Goal: Navigation & Orientation: Find specific page/section

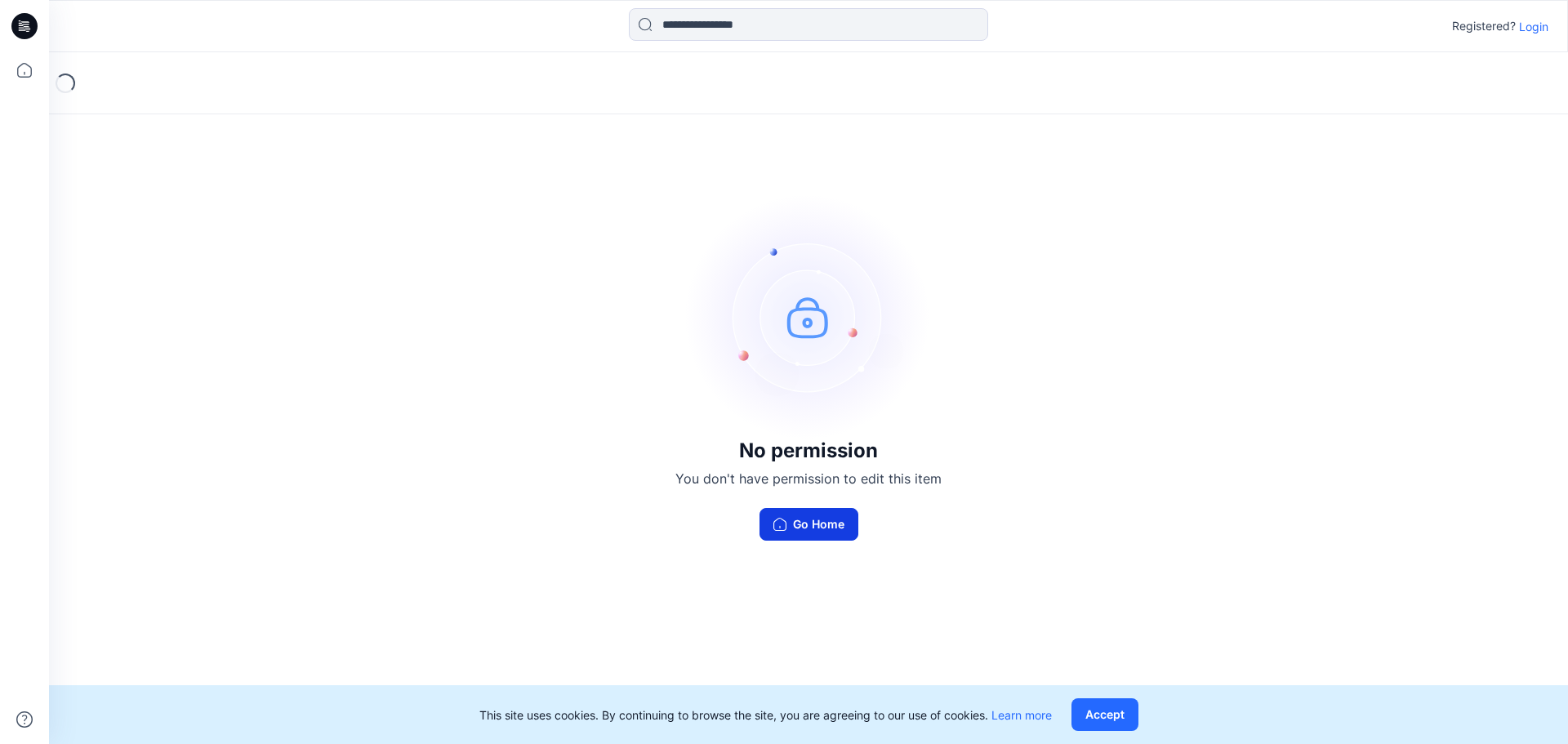
click at [806, 538] on button "Go Home" at bounding box center [808, 523] width 99 height 32
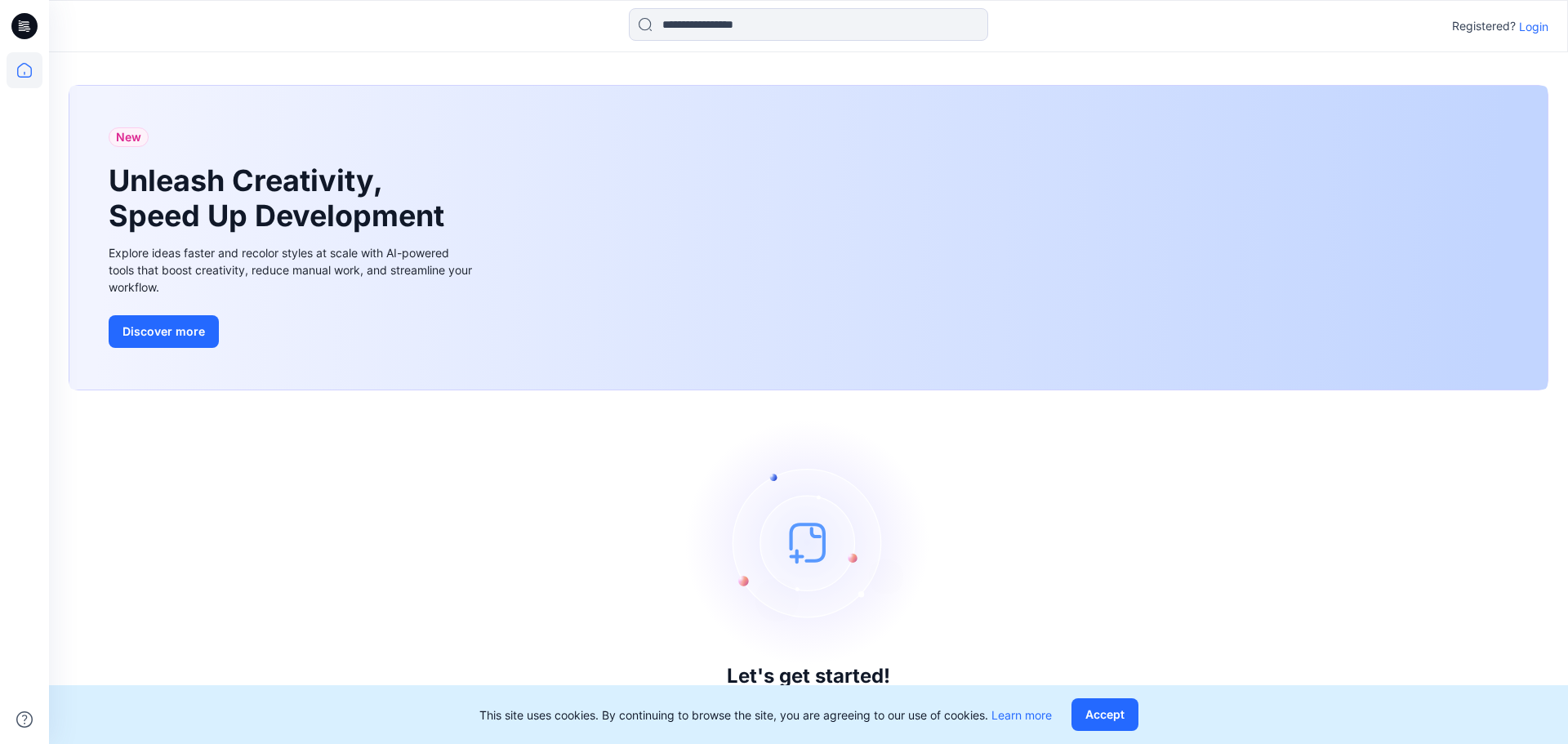
click at [1522, 24] on p "Login" at bounding box center [1534, 26] width 30 height 18
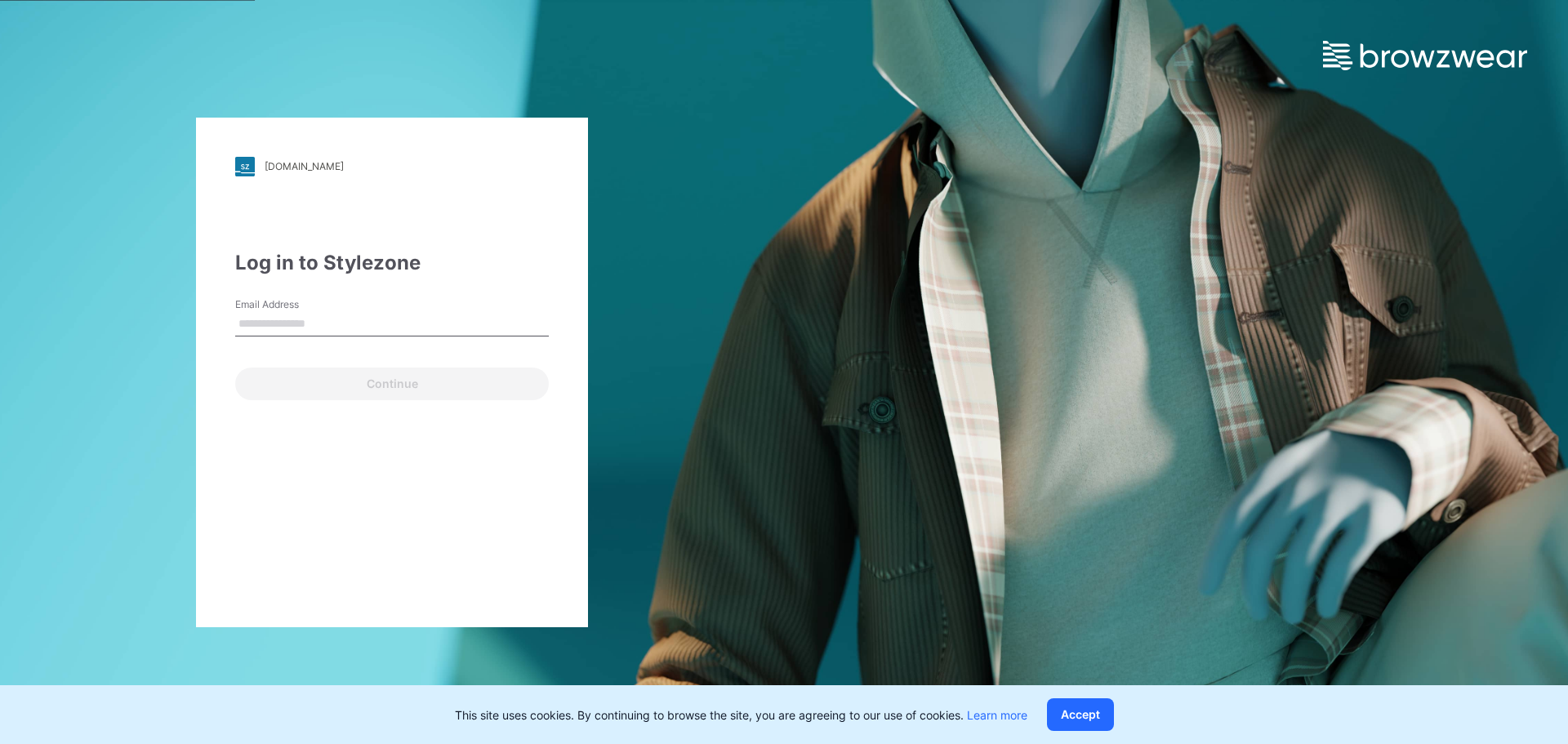
type input "**********"
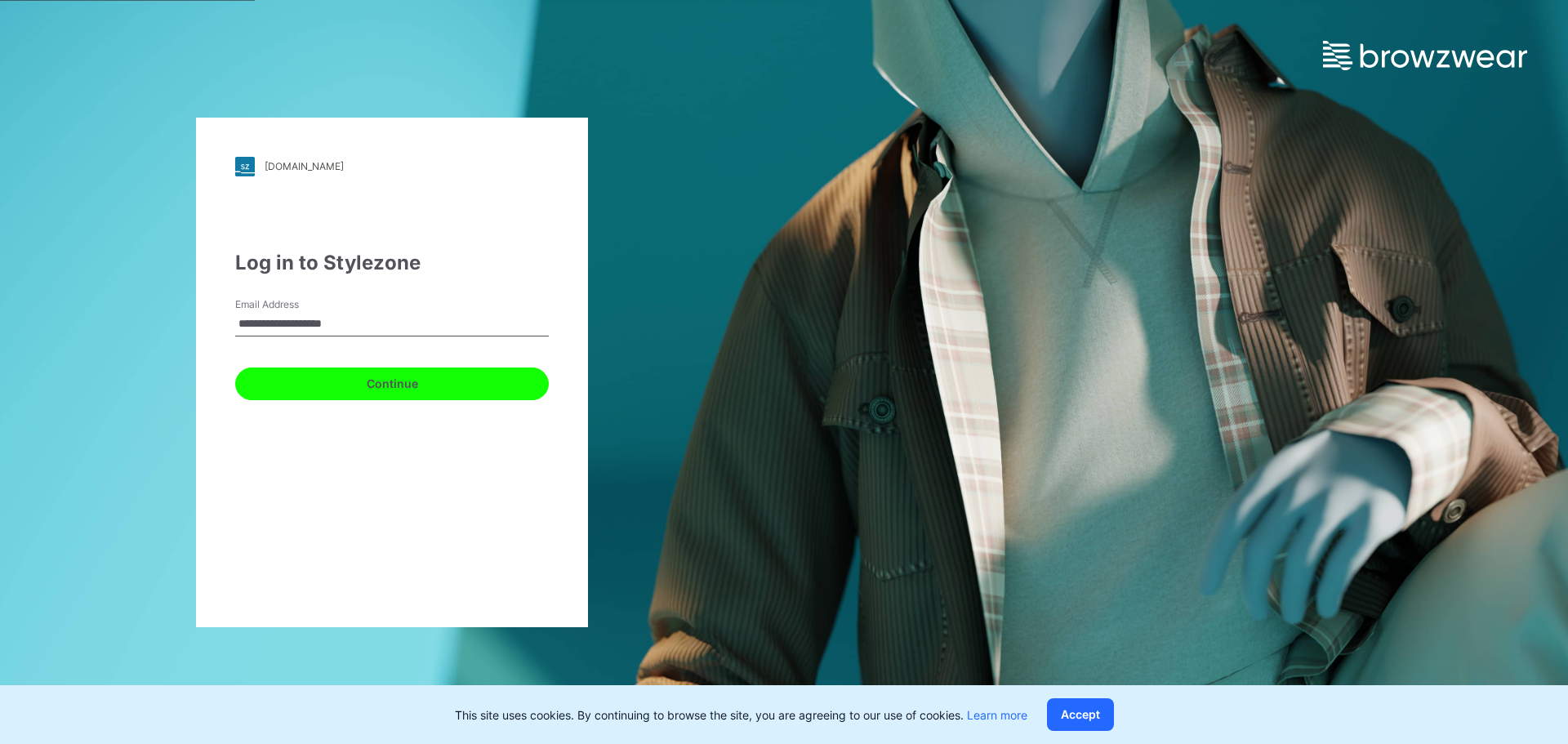
click at [371, 387] on button "Continue" at bounding box center [392, 383] width 314 height 32
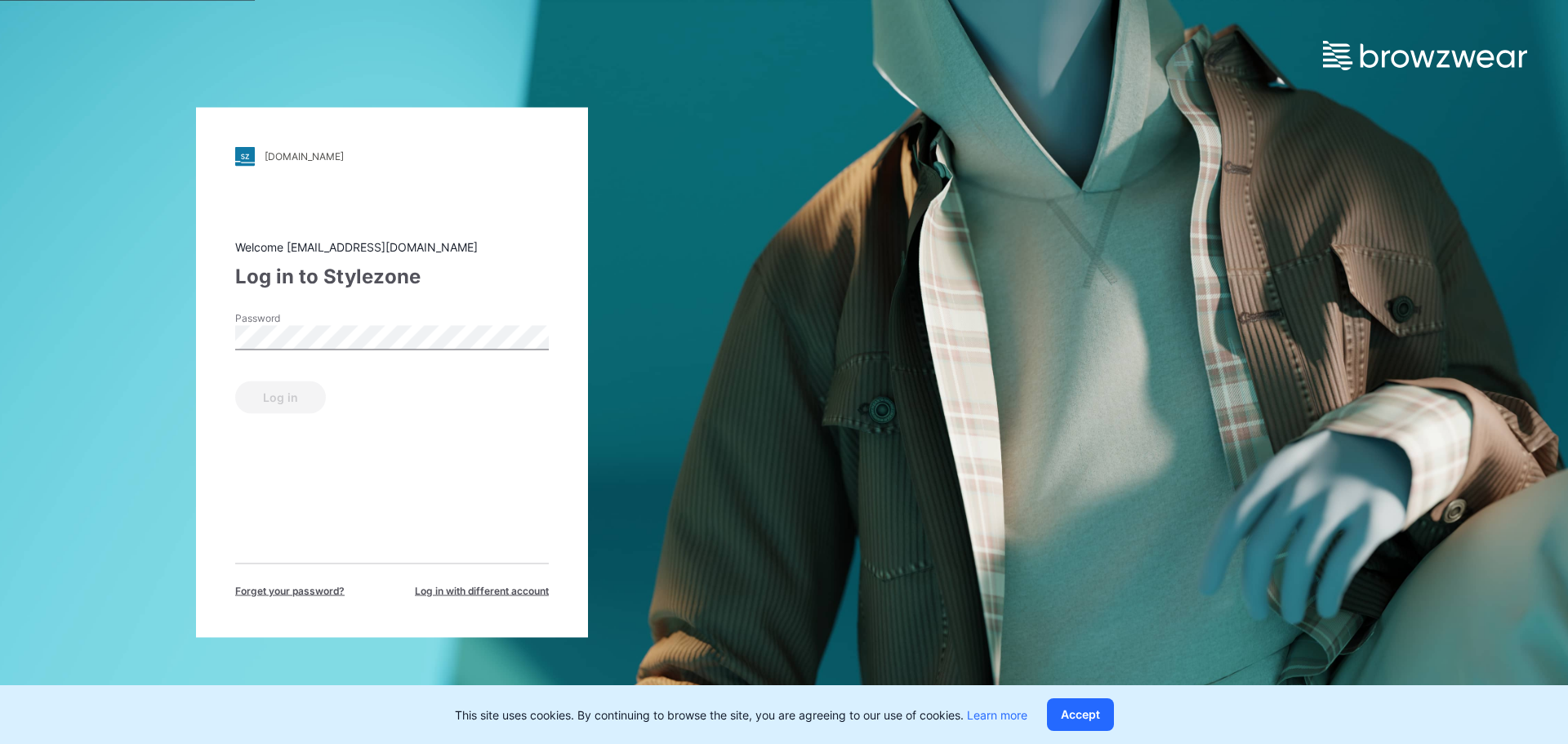
click at [337, 351] on div "Password" at bounding box center [392, 335] width 314 height 49
click at [292, 408] on button "Log in" at bounding box center [280, 396] width 90 height 32
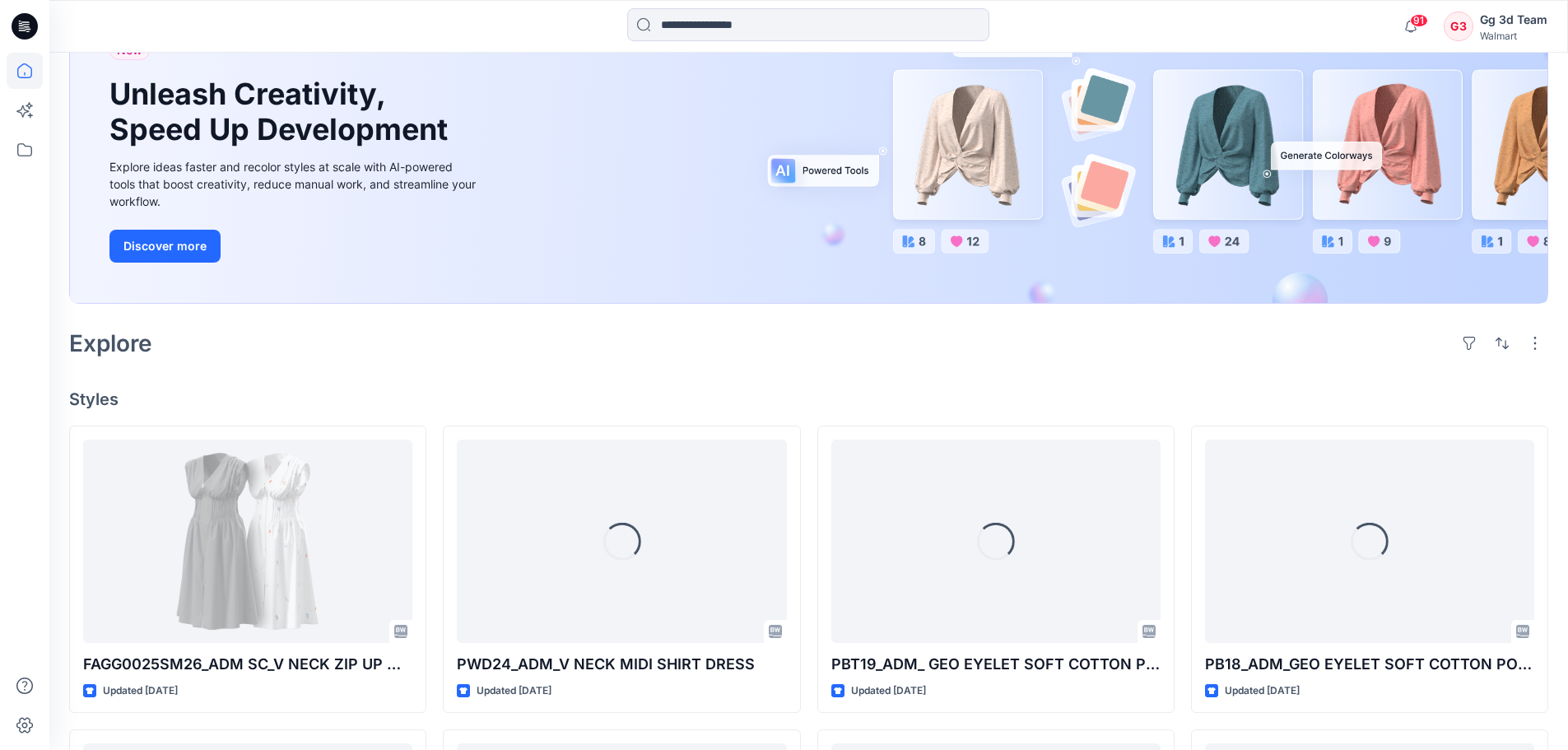
scroll to position [164, 0]
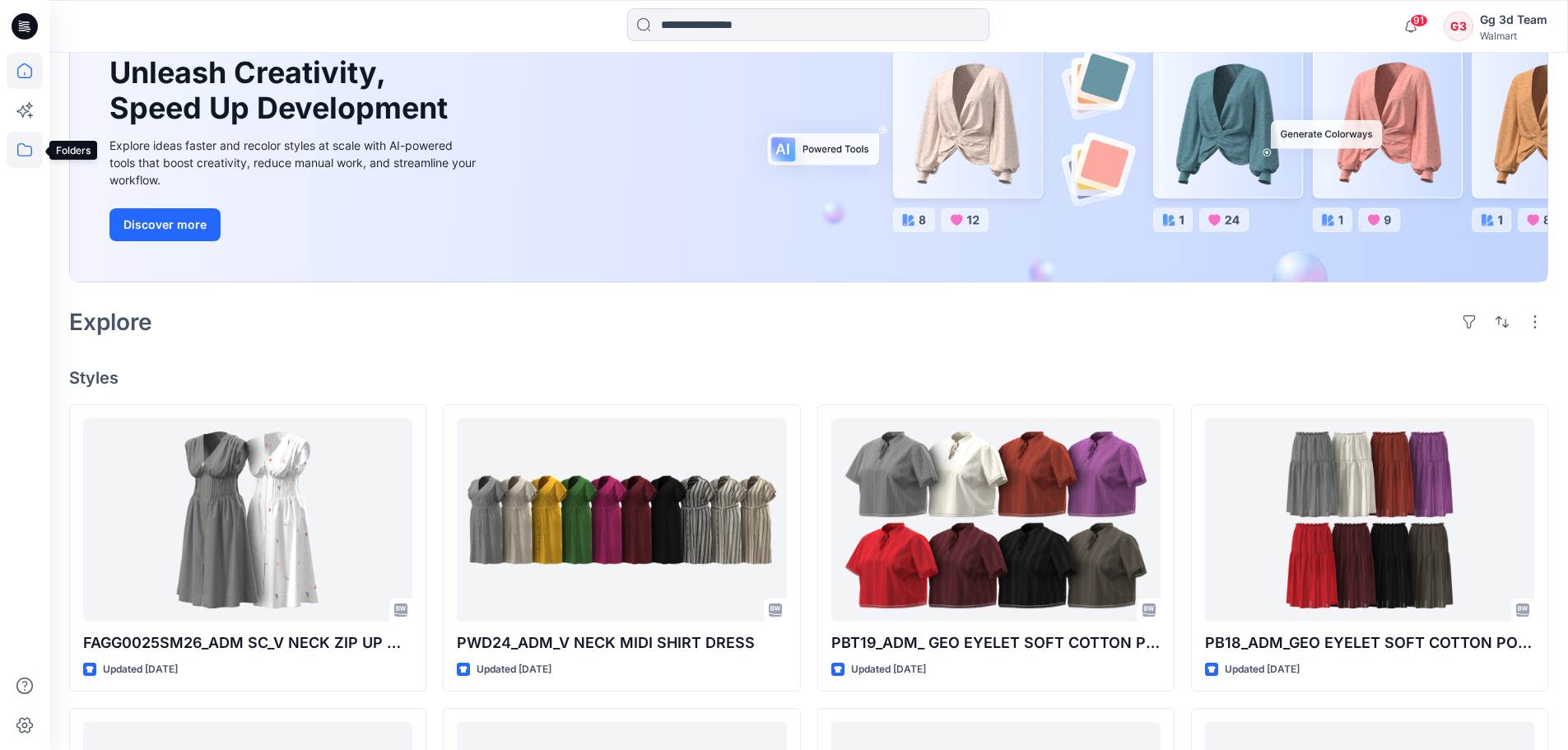
click at [11, 143] on icon at bounding box center [24, 149] width 36 height 36
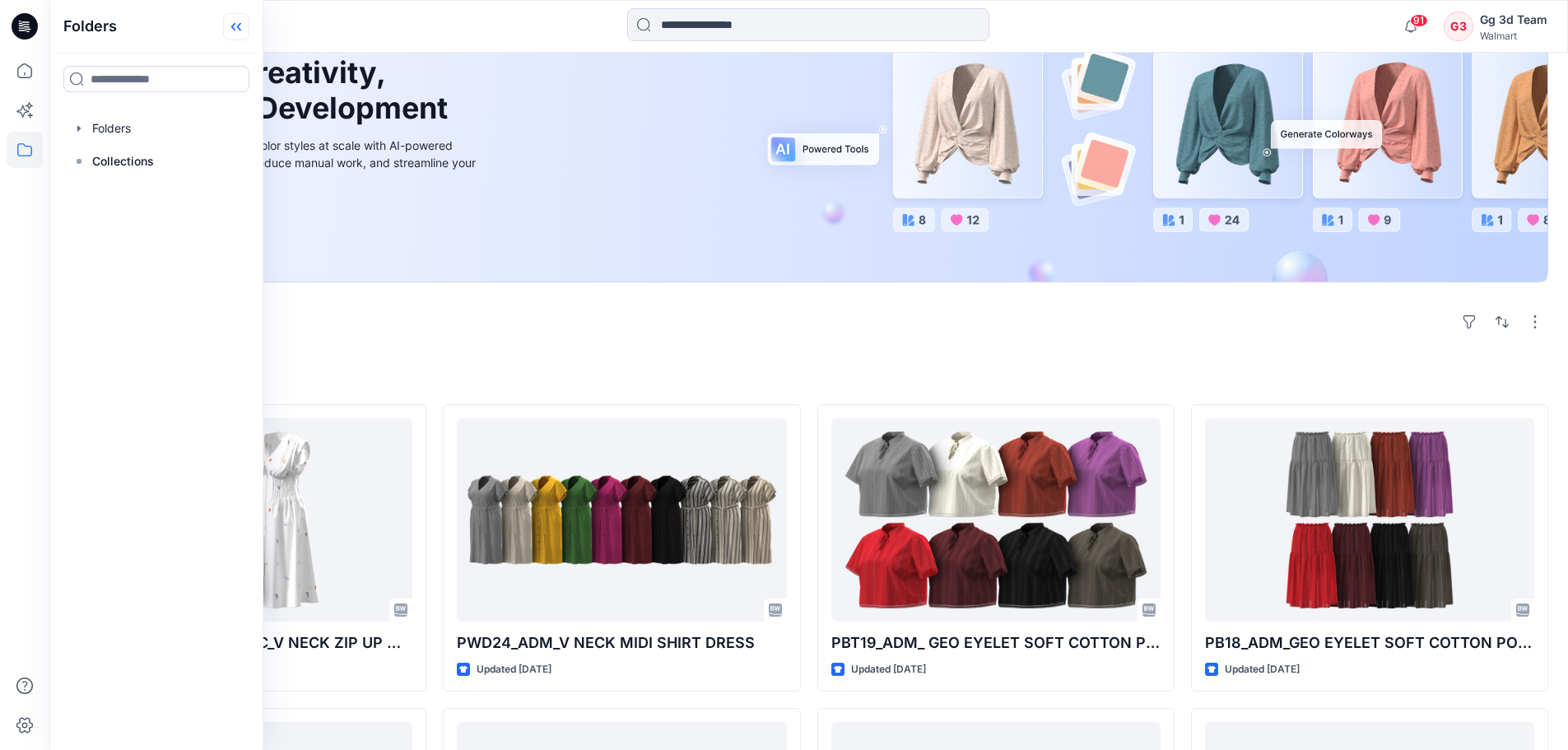
click at [240, 24] on icon at bounding box center [239, 27] width 4 height 8
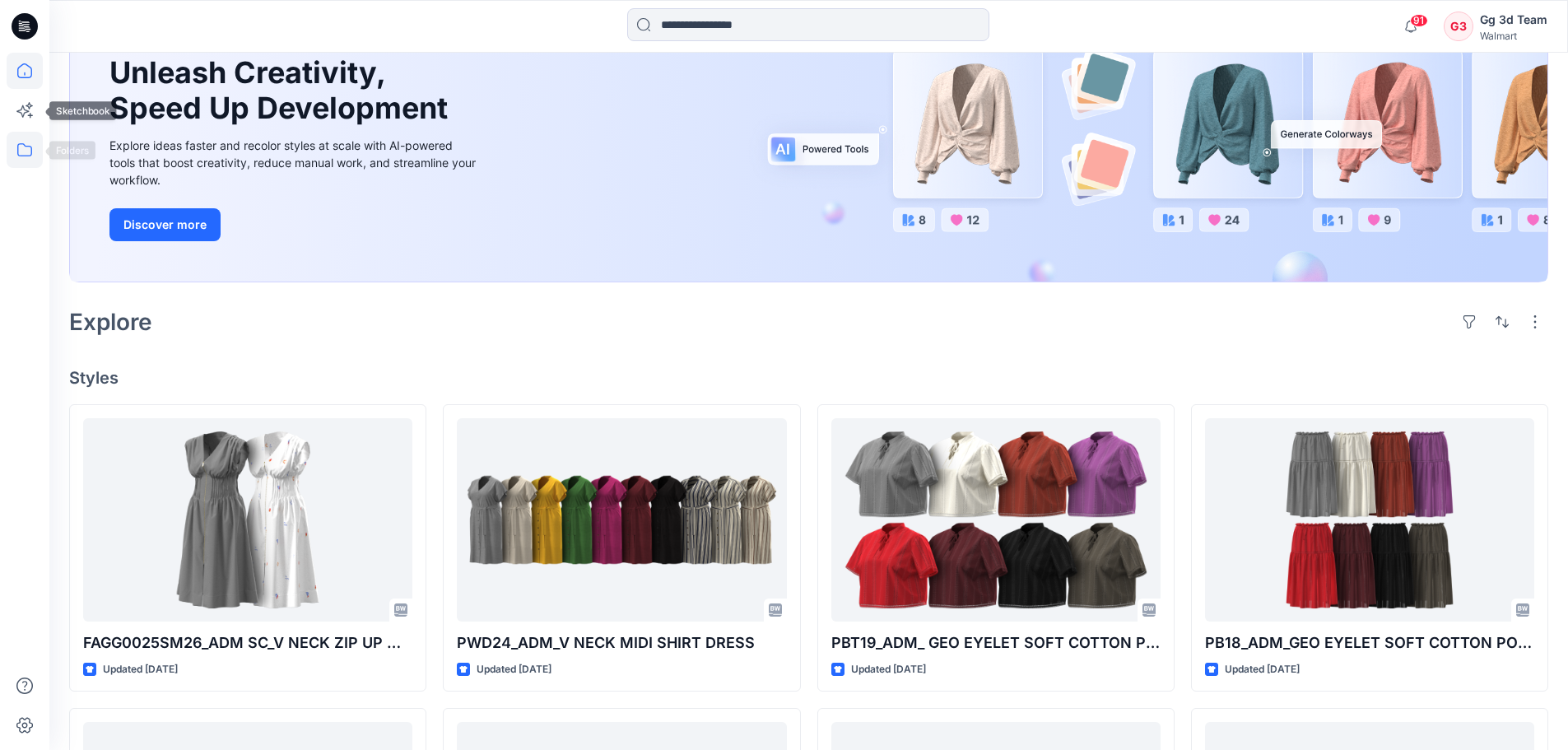
click at [8, 161] on icon at bounding box center [24, 149] width 36 height 36
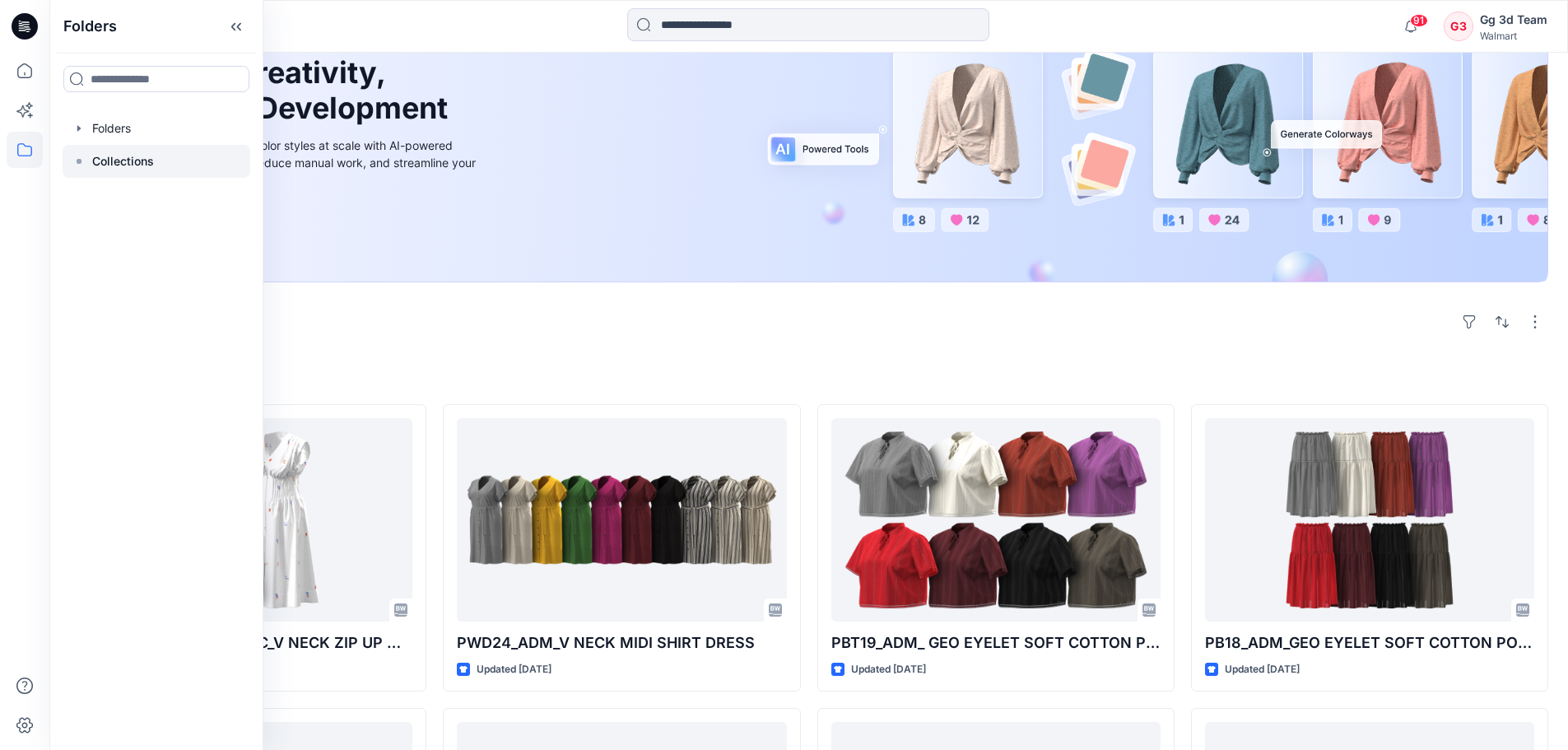
click at [113, 171] on div at bounding box center [156, 161] width 187 height 33
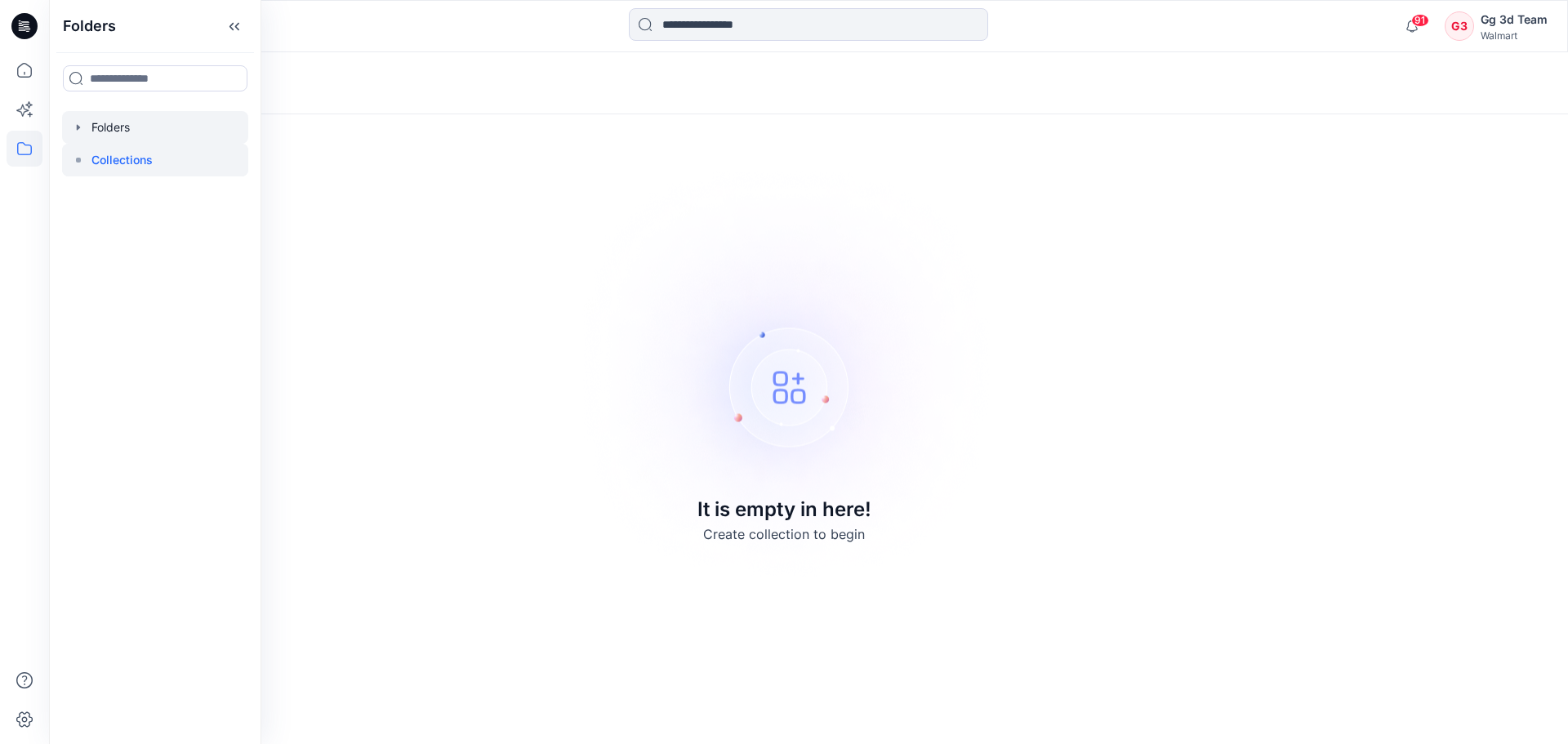
click at [110, 123] on div at bounding box center [155, 127] width 186 height 32
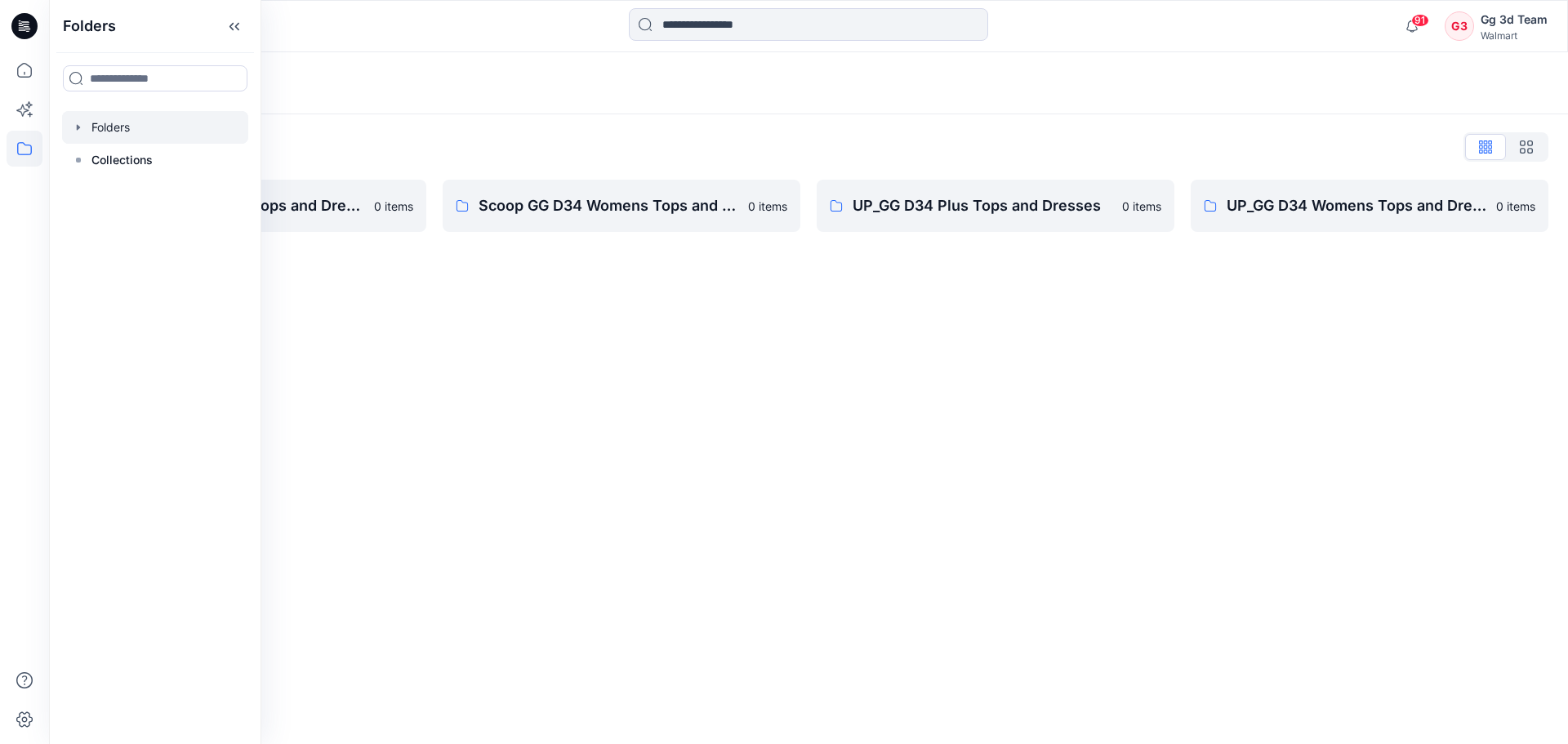
click at [859, 365] on div "Folders Folders List FA GG D34 Womens Tops and Dresses 0 items Scoop GG D34 Wom…" at bounding box center [808, 398] width 1519 height 691
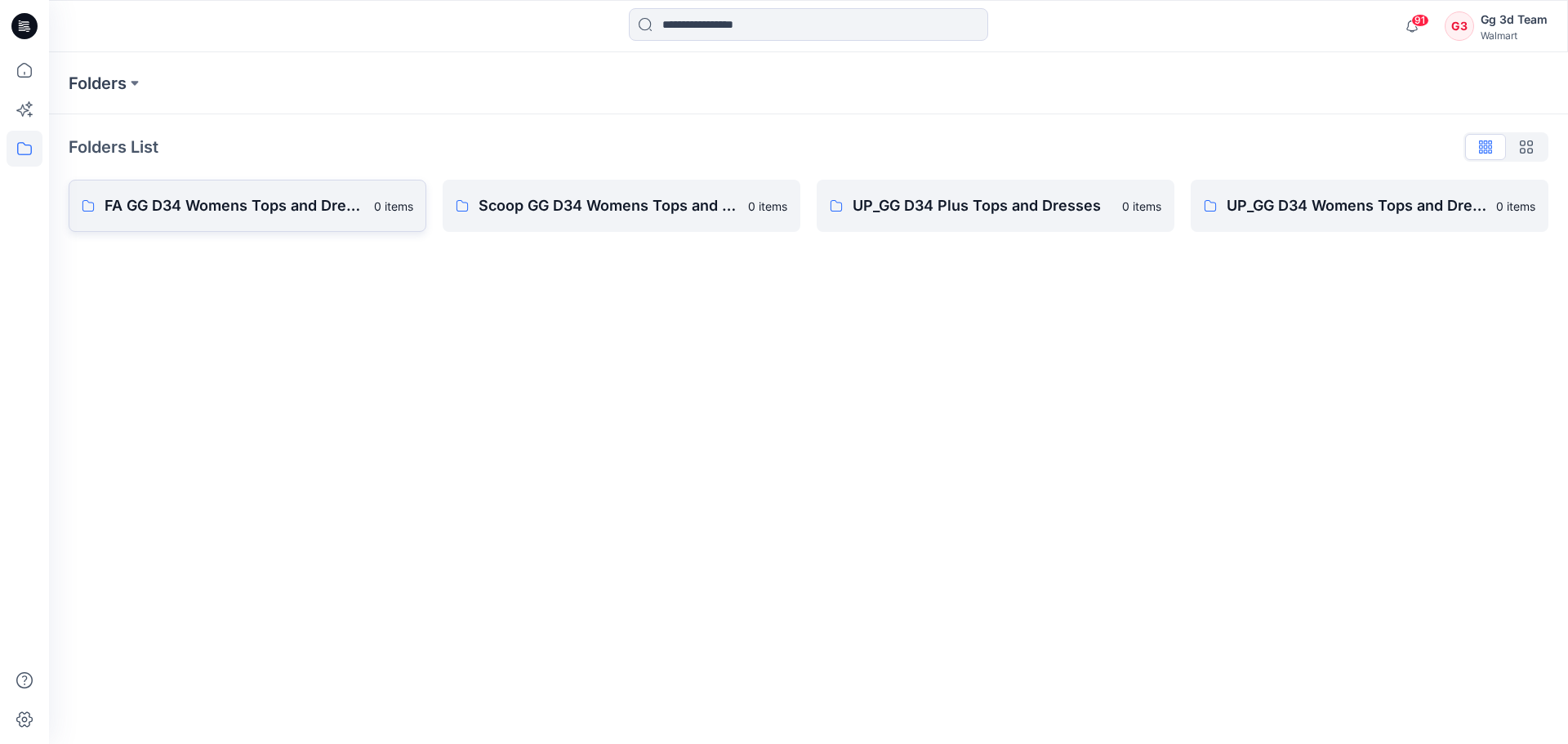
click at [202, 213] on p "FA GG D34 Womens Tops and Dresses" at bounding box center [234, 206] width 259 height 23
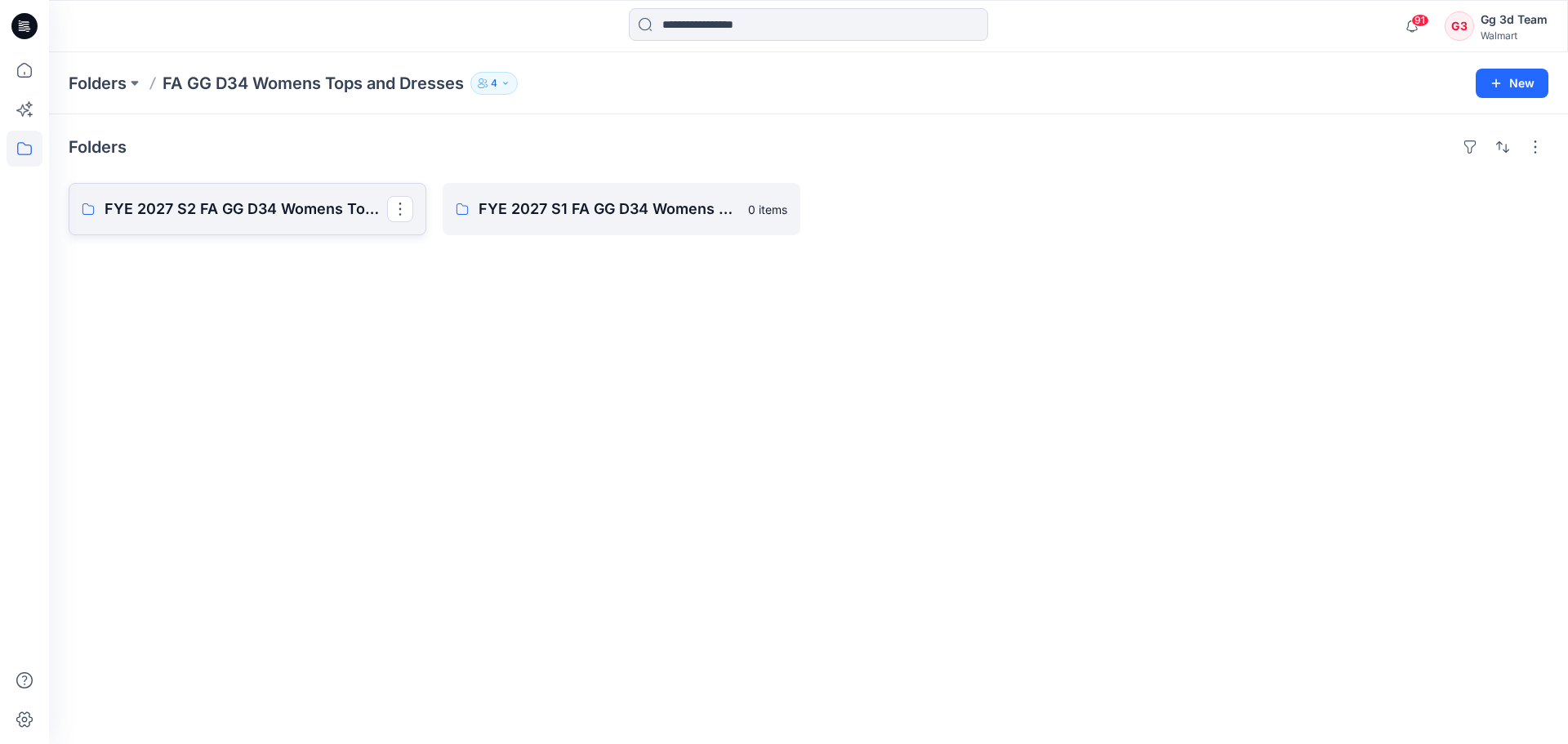
click at [254, 227] on link "FYE 2027 S2 FA GG D34 Womens Tops and Dresses" at bounding box center [247, 209] width 358 height 53
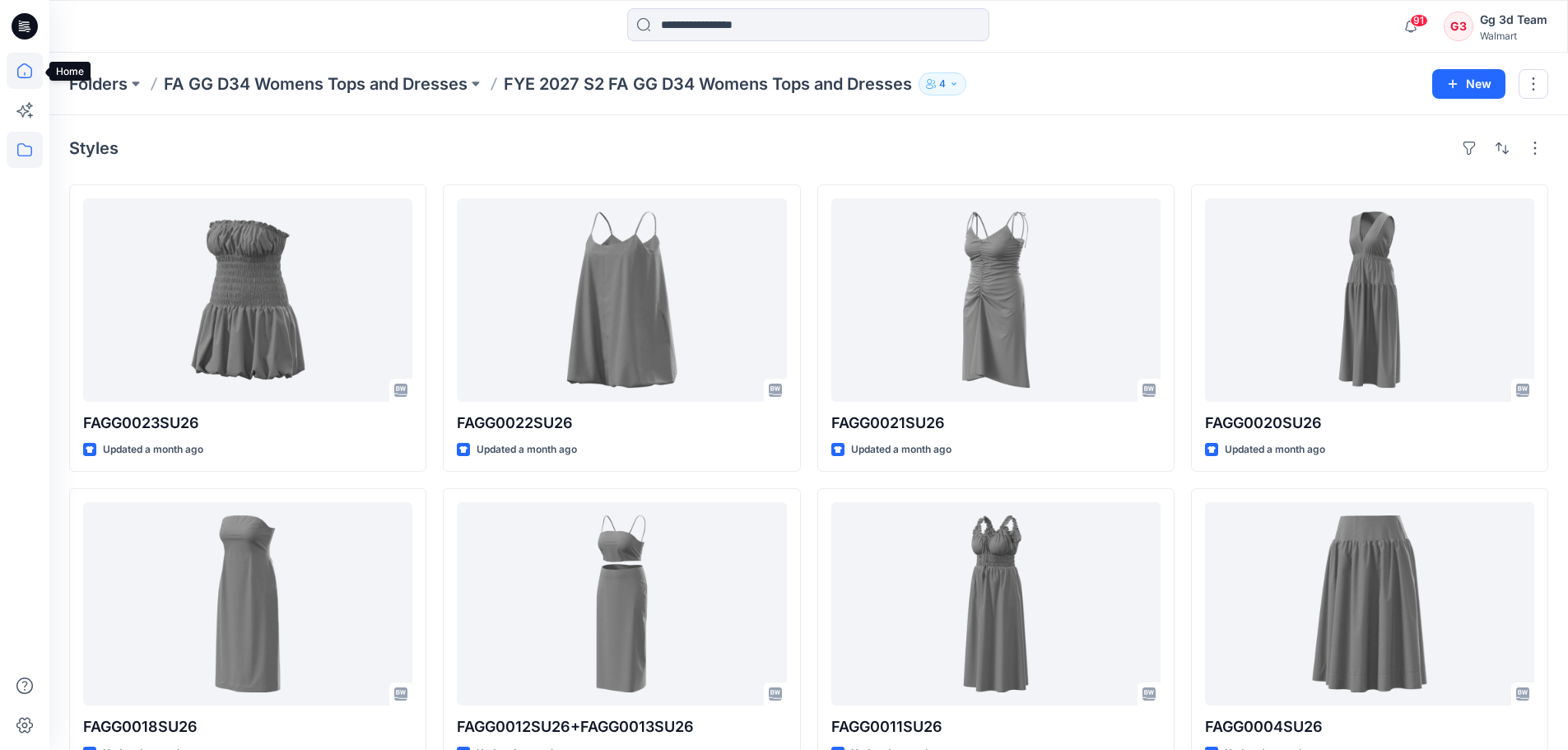
click at [16, 78] on icon at bounding box center [24, 71] width 36 height 36
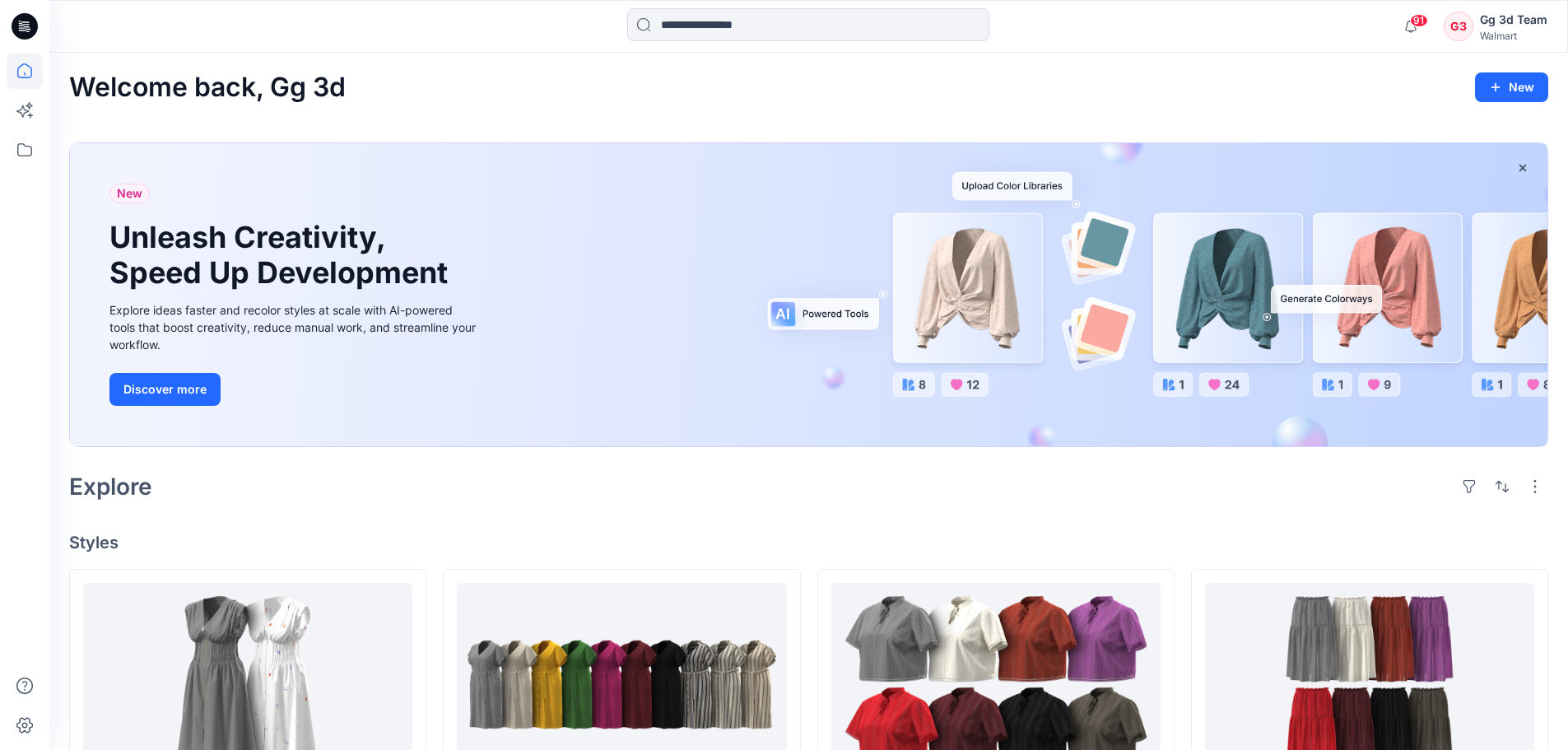
scroll to position [246, 0]
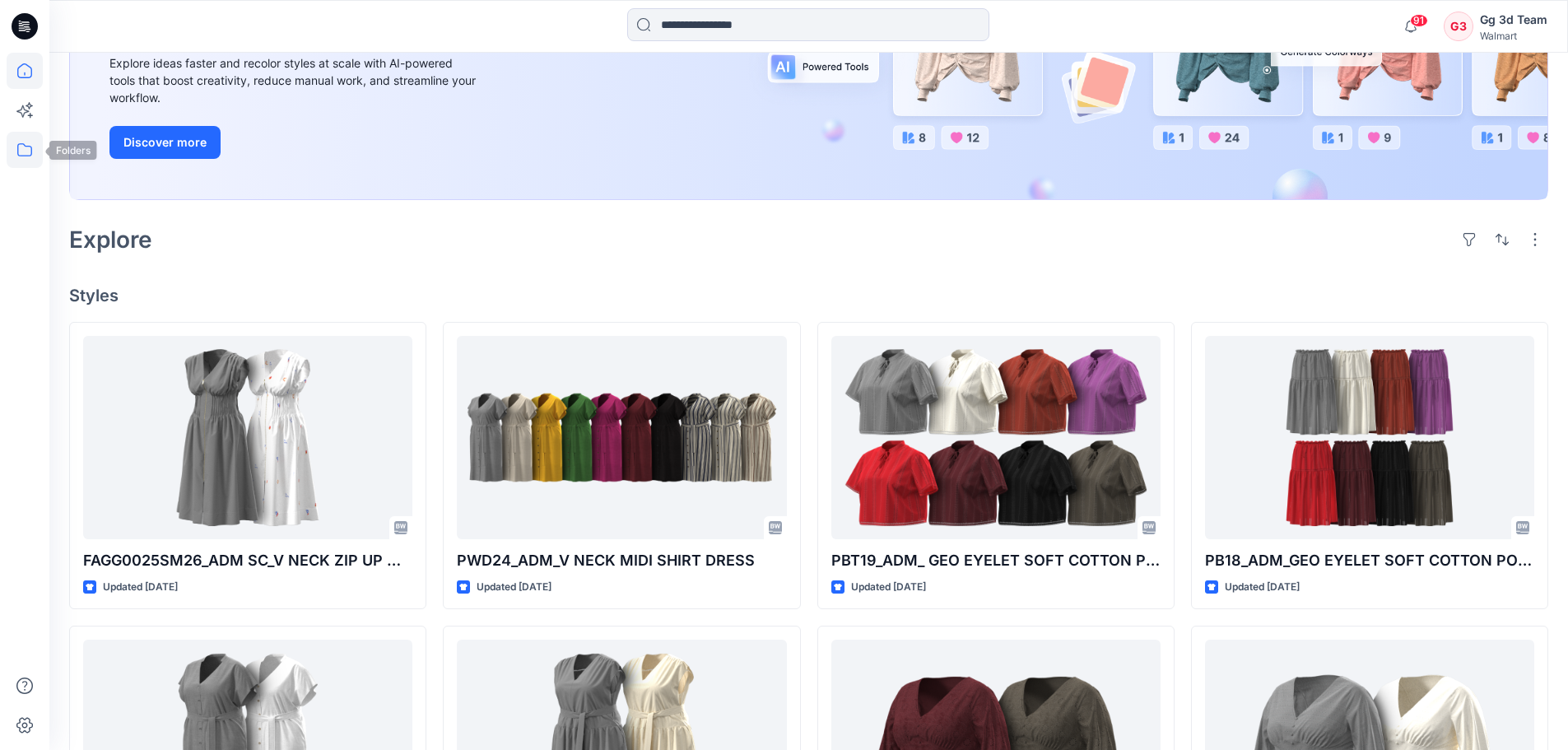
click at [36, 148] on icon at bounding box center [24, 149] width 36 height 36
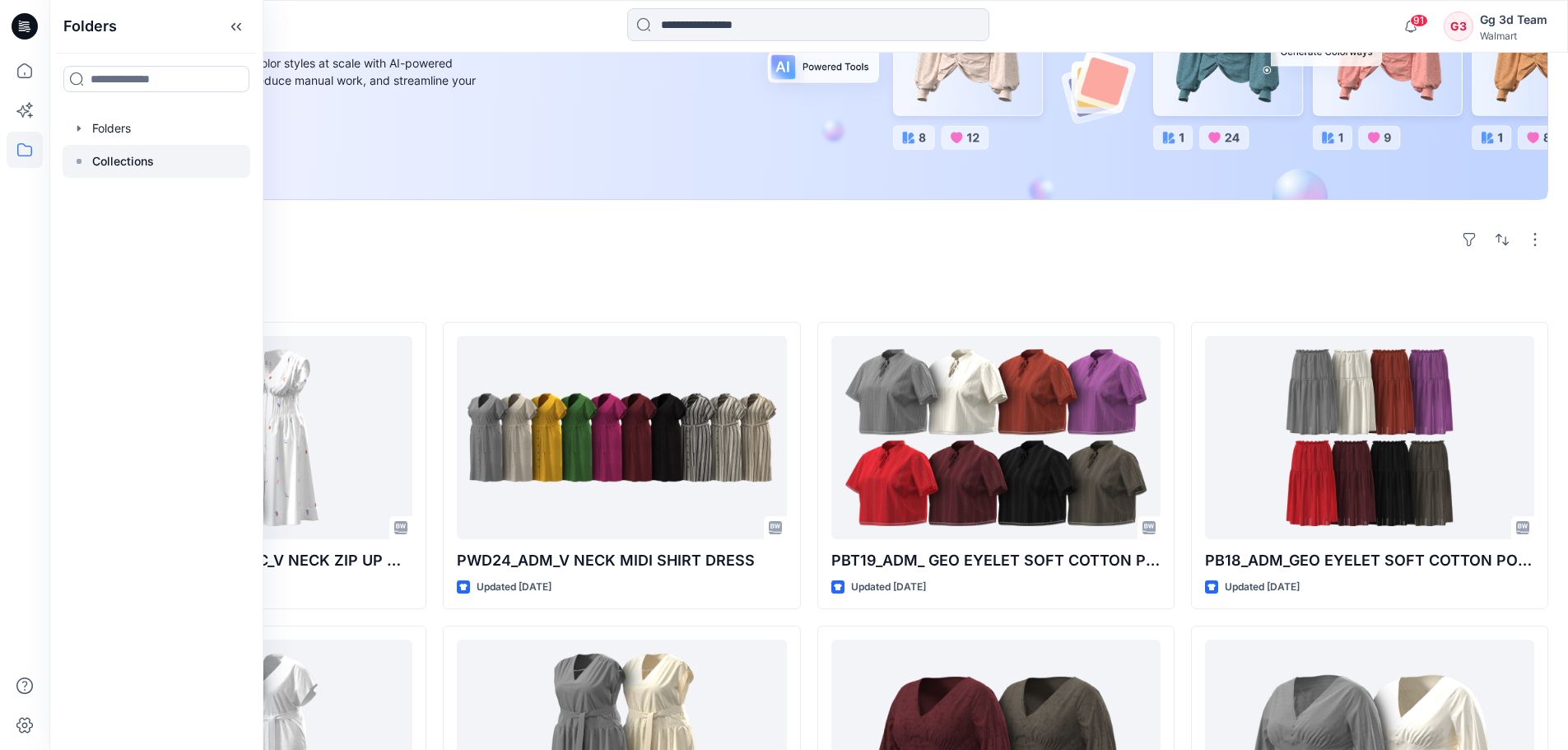
click at [123, 162] on p "Collections" at bounding box center [123, 161] width 62 height 19
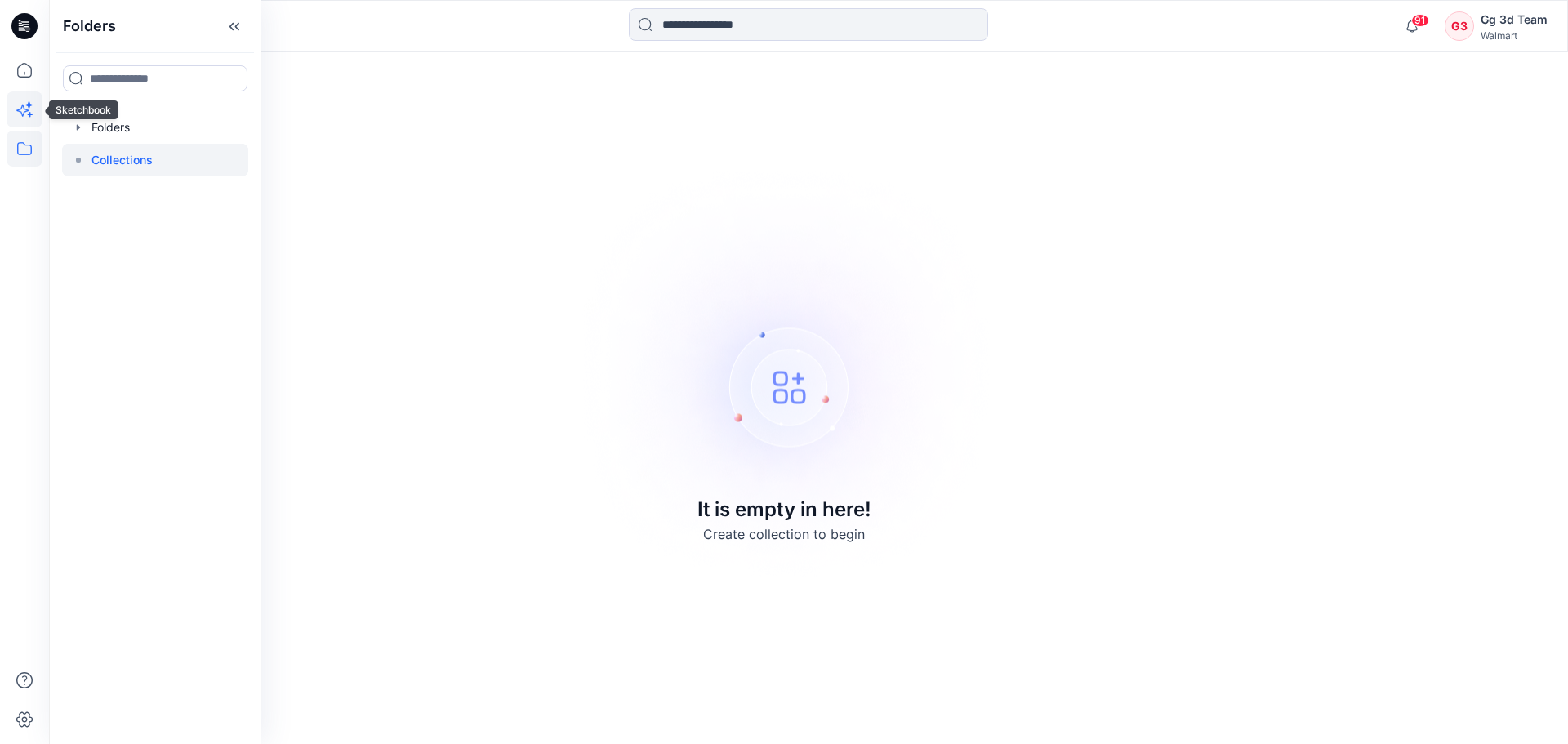
click at [36, 121] on icon at bounding box center [24, 109] width 36 height 36
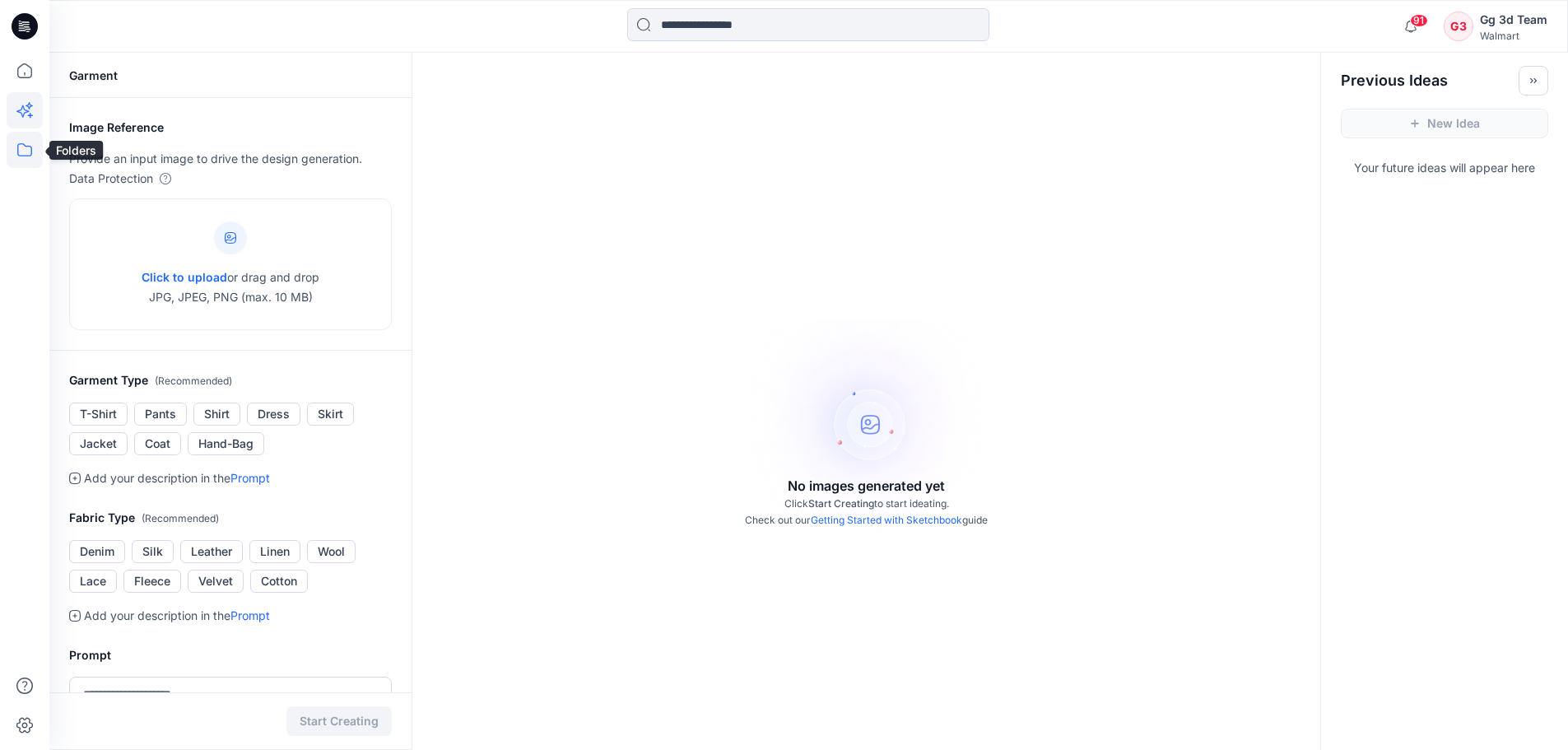
click at [13, 150] on icon at bounding box center [24, 149] width 36 height 36
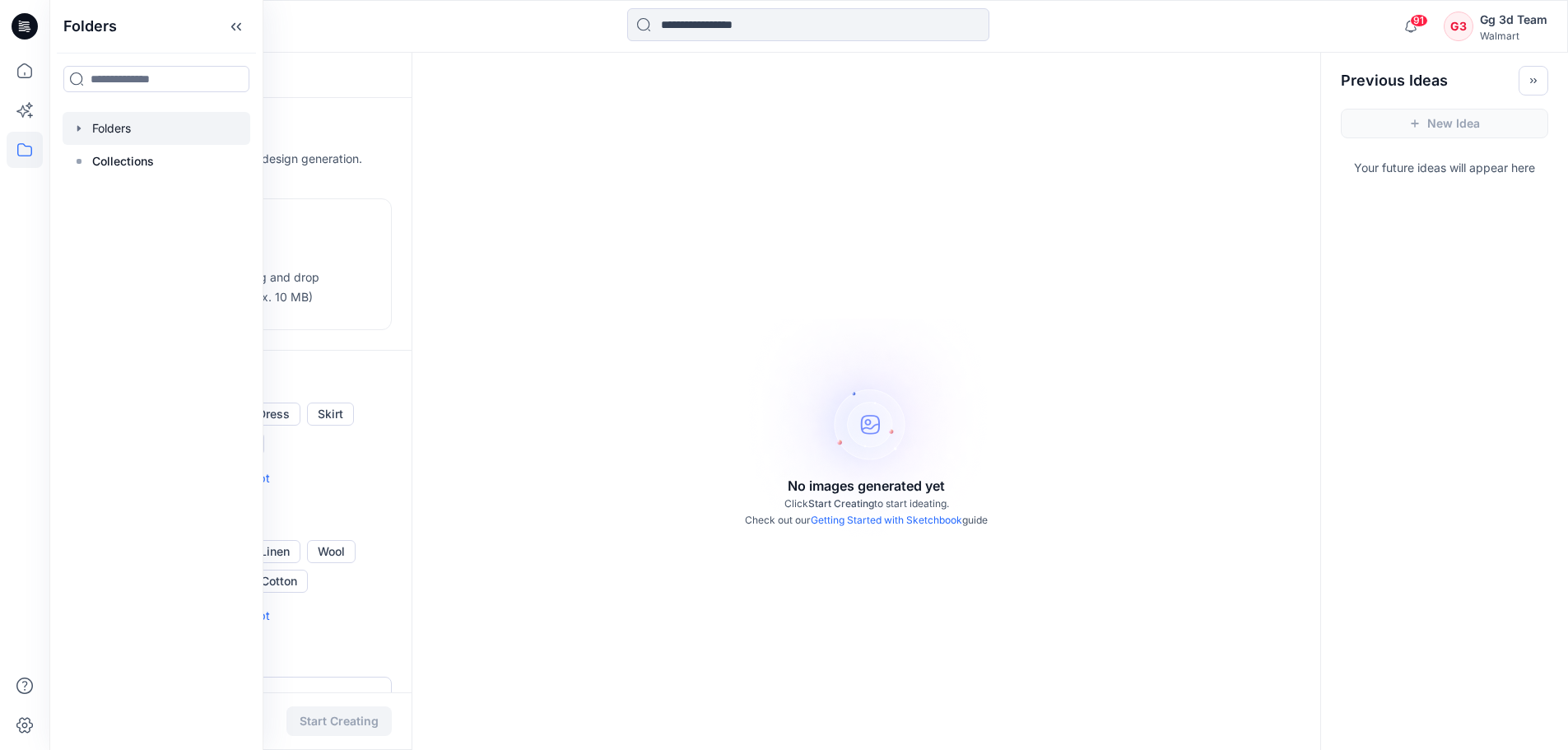
click at [77, 129] on icon "button" at bounding box center [79, 128] width 13 height 13
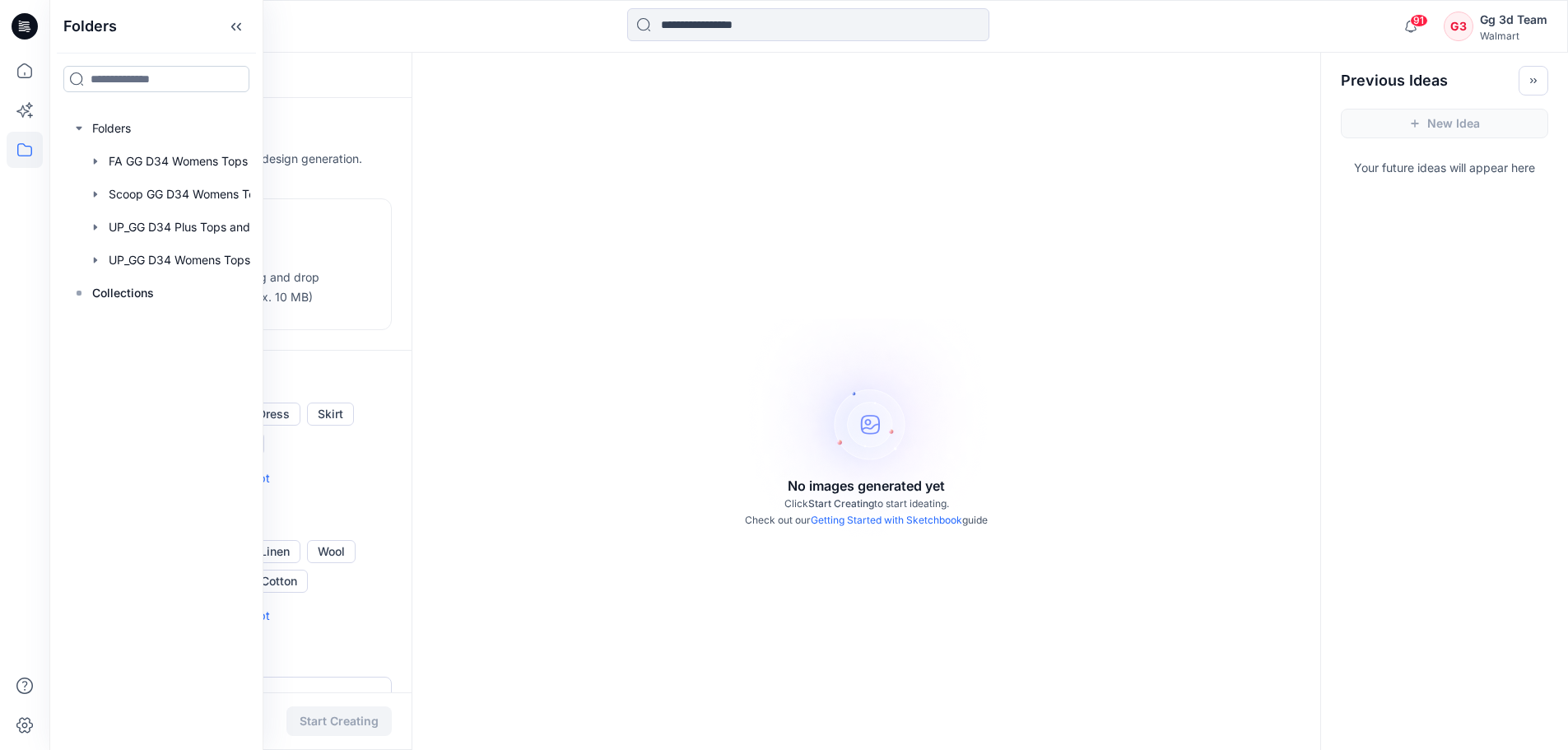
click at [123, 78] on input at bounding box center [156, 80] width 186 height 27
click at [133, 79] on input "**" at bounding box center [156, 80] width 186 height 27
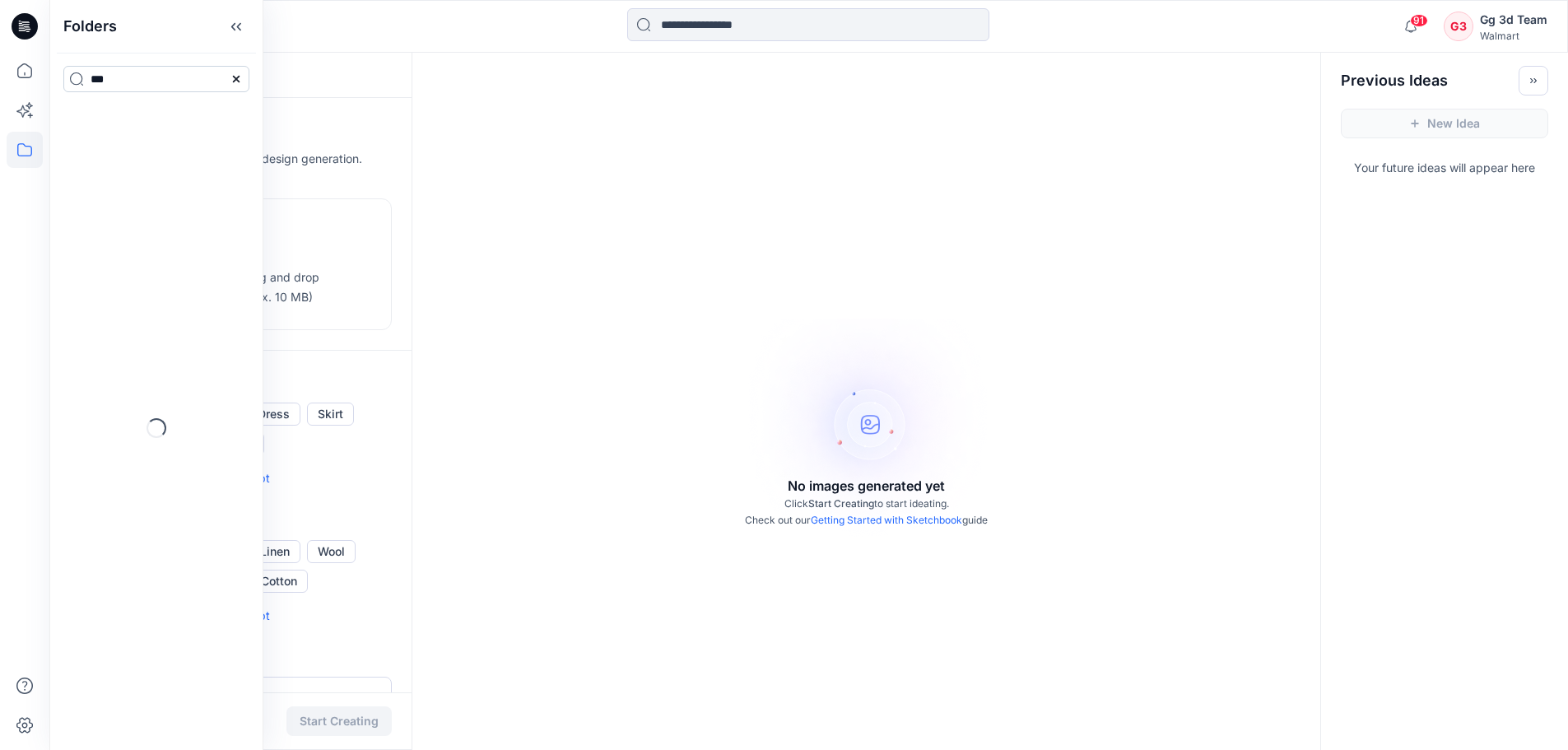
type input "**"
click at [184, 117] on div "My uploads Personal Zone" at bounding box center [156, 125] width 186 height 40
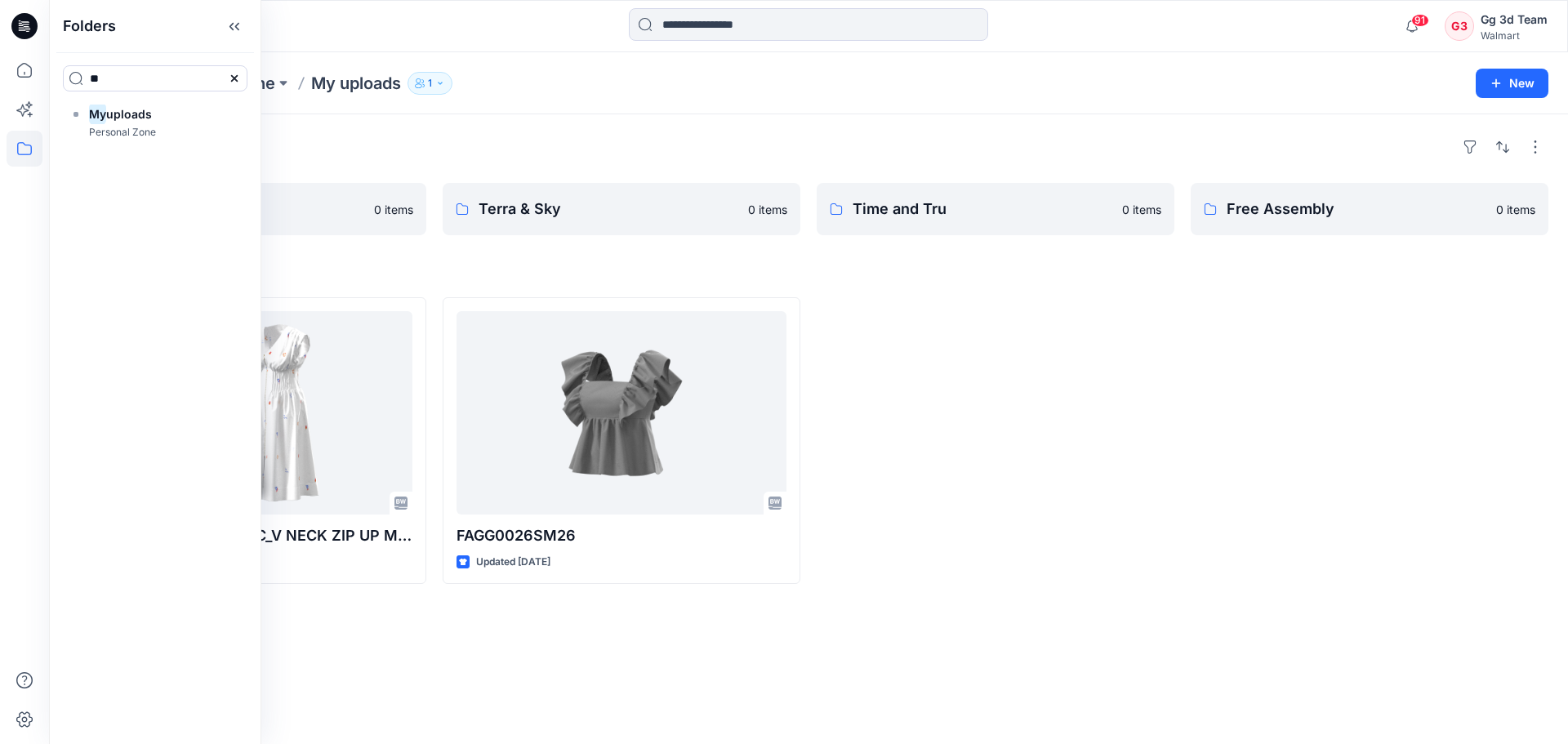
click at [514, 51] on div "91 Notifications Your style FAGG0025SM26_ADM SC_V NECK ZIP UP MIDI DRESS is rea…" at bounding box center [808, 26] width 1519 height 53
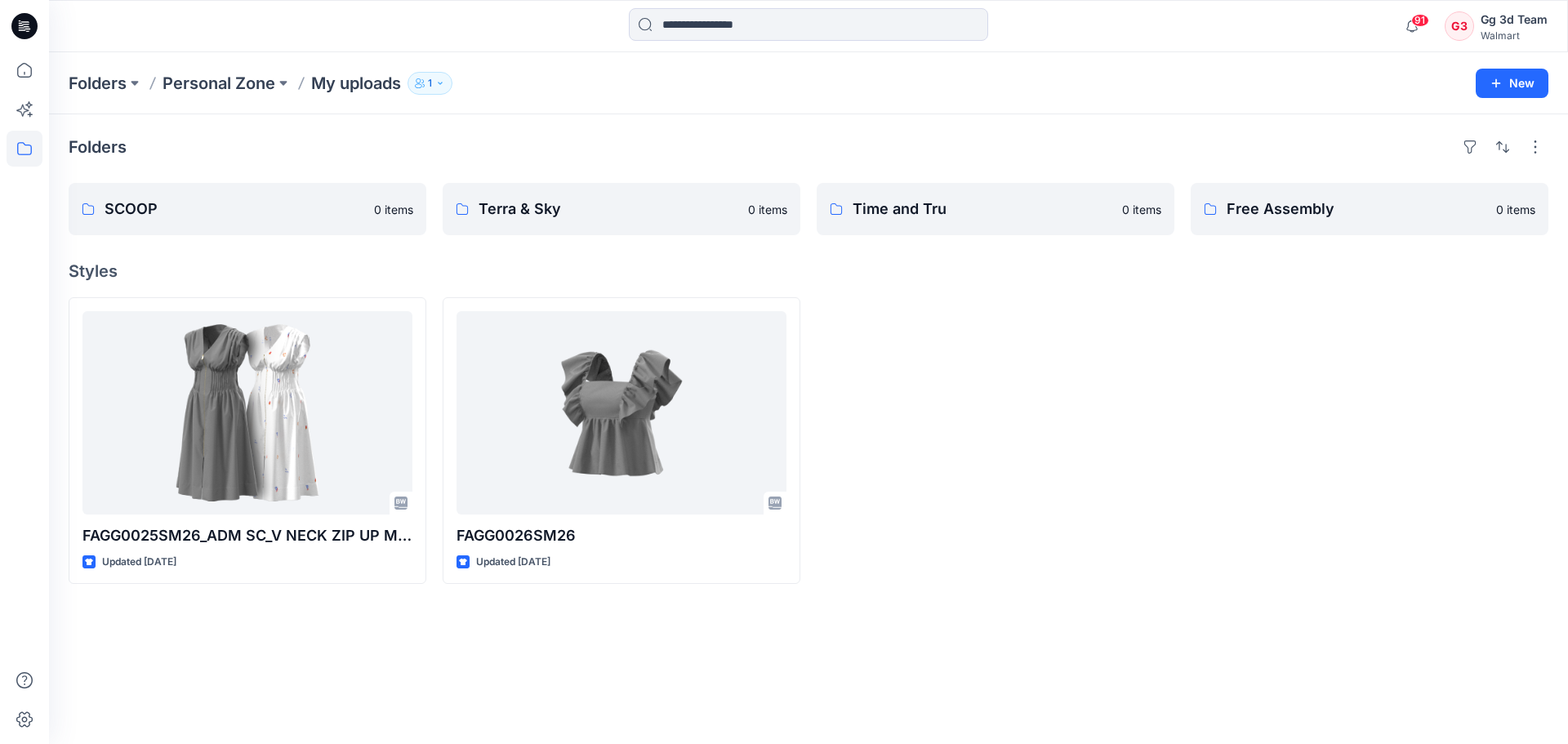
click at [1201, 613] on div "Folders SCOOP 0 items Terra & Sky 0 items Time and Tru 0 items Free Assembly 0 …" at bounding box center [808, 429] width 1519 height 629
